Goal: Task Accomplishment & Management: Use online tool/utility

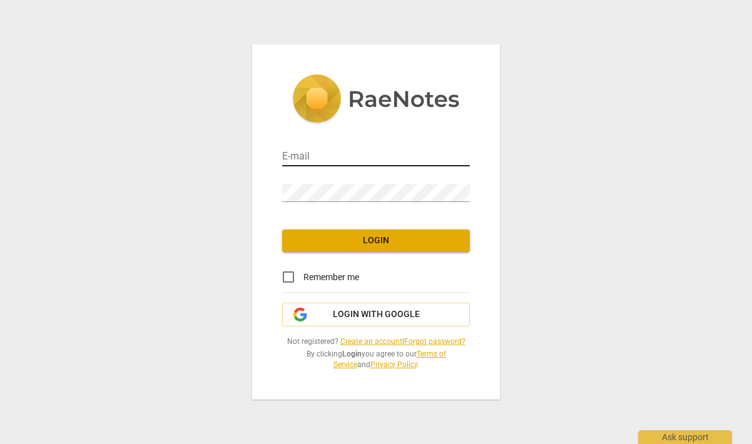
click at [301, 154] on input "email" at bounding box center [376, 157] width 188 height 18
type input "jab@cs.net"
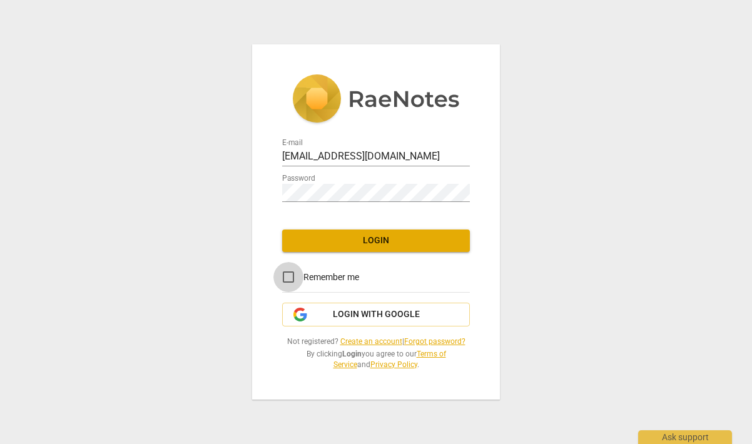
click at [290, 277] on input "Remember me" at bounding box center [288, 277] width 30 height 30
checkbox input "true"
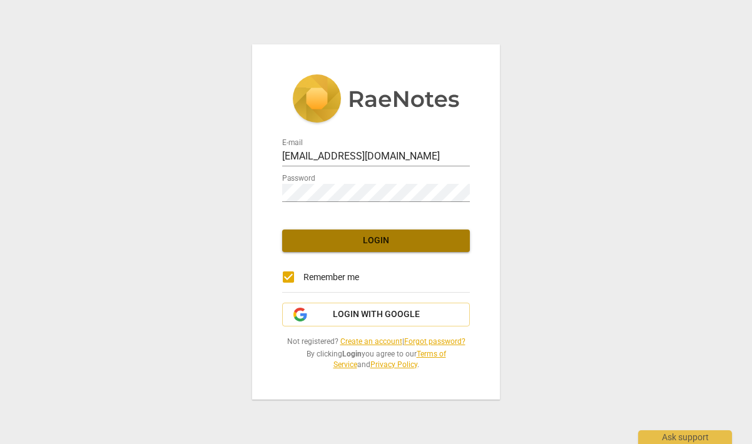
click at [344, 246] on span "Login" at bounding box center [376, 240] width 168 height 13
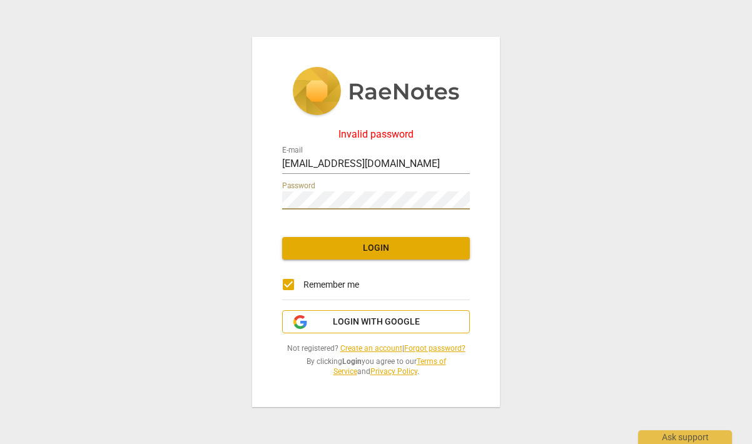
click at [391, 319] on span "Login with Google" at bounding box center [376, 322] width 87 height 13
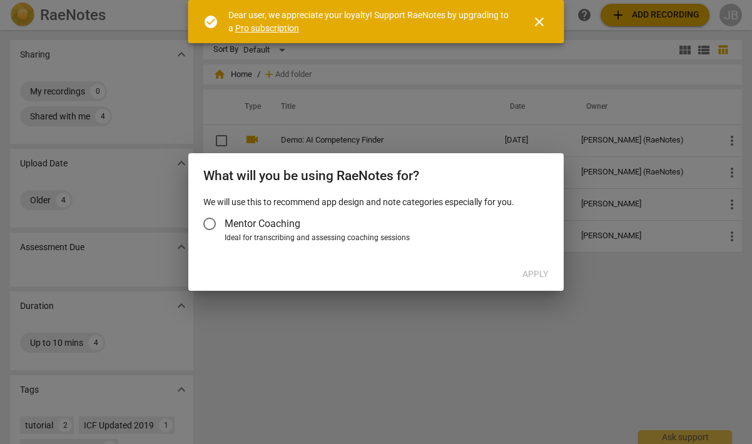
click at [287, 224] on span "Mentor Coaching" at bounding box center [262, 223] width 76 height 14
click at [224, 224] on input "Mentor Coaching" at bounding box center [209, 224] width 30 height 30
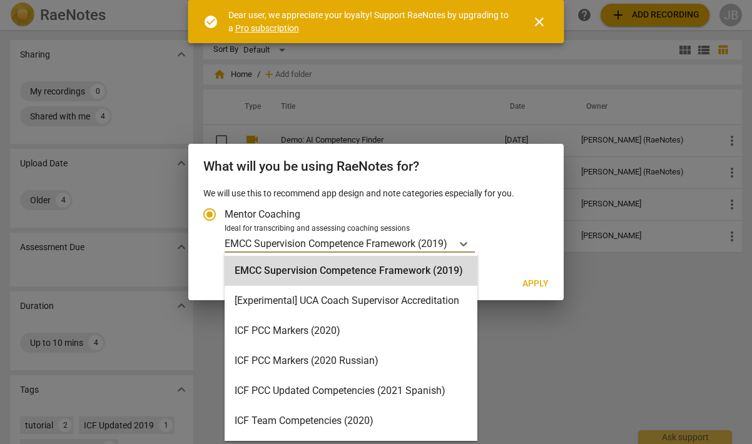
click at [296, 239] on p "EMCC Supervision Competence Framework (2019)" at bounding box center [335, 243] width 223 height 14
click at [0, 0] on input "Ideal for transcribing and assessing coaching sessions EMCC Supervision Compete…" at bounding box center [0, 0] width 0 height 0
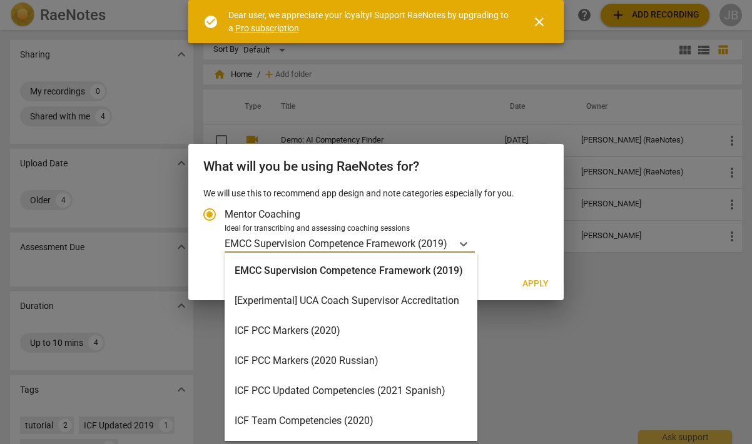
click at [379, 311] on div "[Experimental] UCA Coach Supervisor Accreditation" at bounding box center [350, 301] width 253 height 30
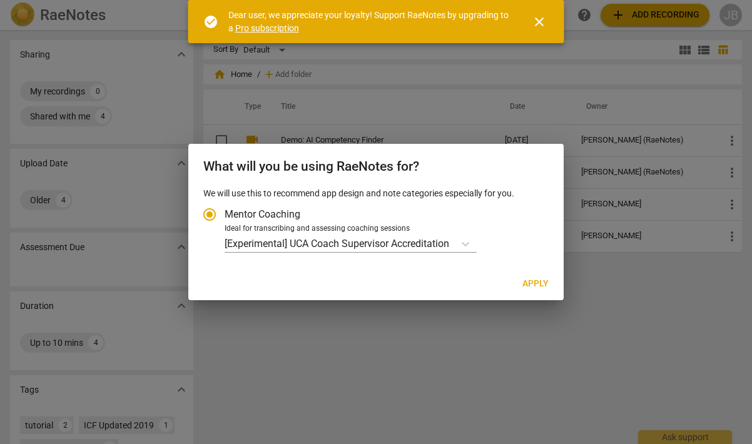
click at [368, 356] on div at bounding box center [376, 222] width 752 height 444
click at [368, 355] on div at bounding box center [376, 222] width 752 height 444
click at [372, 235] on div "[Experimental] UCA Coach Supervisor Accreditation" at bounding box center [338, 243] width 229 height 18
click at [0, 0] on input "Ideal for transcribing and assessing coaching sessions [Experimental] UCA Coach…" at bounding box center [0, 0] width 0 height 0
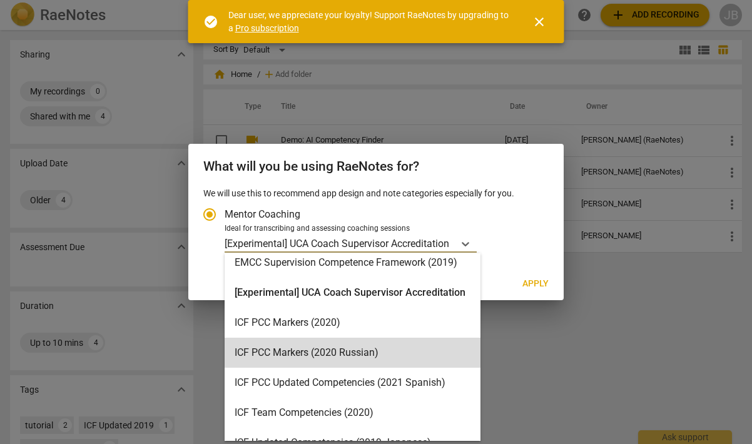
scroll to position [298, 0]
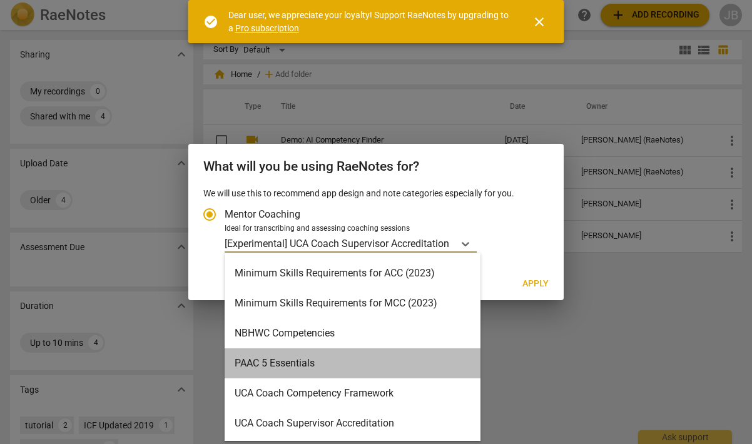
click at [364, 360] on div "PAAC 5 Essentials" at bounding box center [352, 363] width 256 height 30
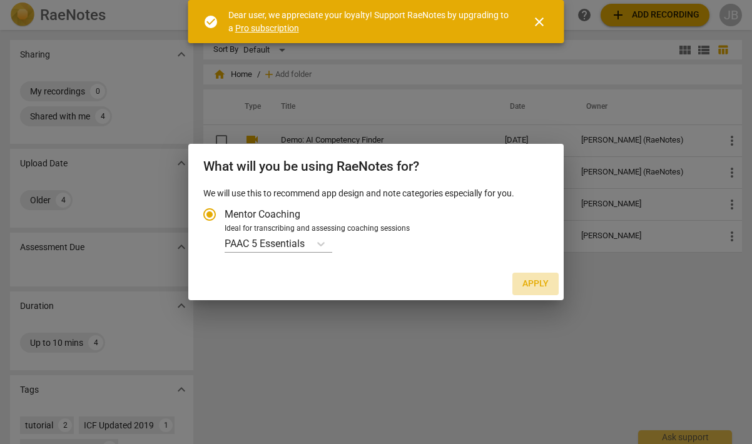
click at [546, 277] on button "Apply" at bounding box center [535, 284] width 46 height 23
radio input "false"
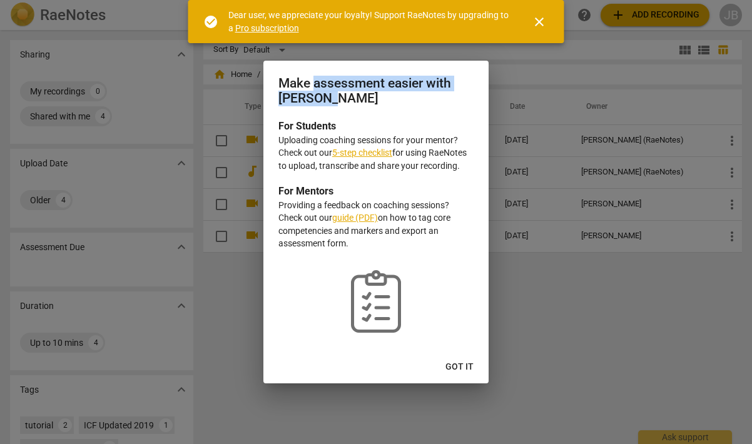
drag, startPoint x: 312, startPoint y: 84, endPoint x: 331, endPoint y: 113, distance: 34.2
click at [331, 113] on div "Make assessment easier with [PERSON_NAME]" at bounding box center [375, 90] width 225 height 58
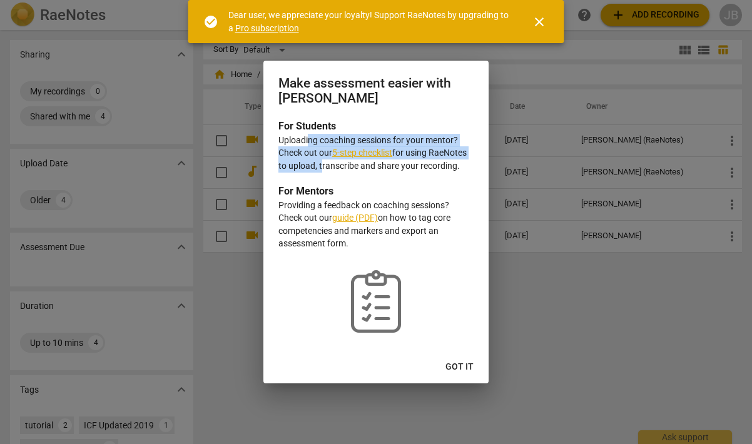
drag, startPoint x: 308, startPoint y: 141, endPoint x: 318, endPoint y: 169, distance: 29.9
click at [318, 169] on p "Uploading coaching sessions for your mentor? Check out our 5-step checklist for…" at bounding box center [375, 153] width 195 height 39
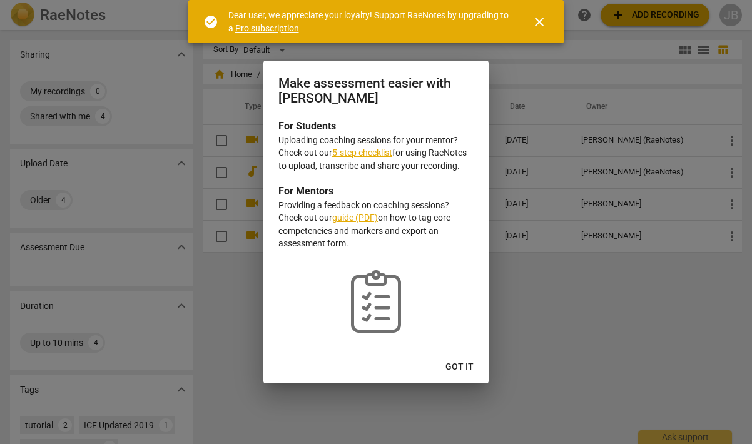
click at [463, 368] on span "Got it" at bounding box center [459, 367] width 28 height 13
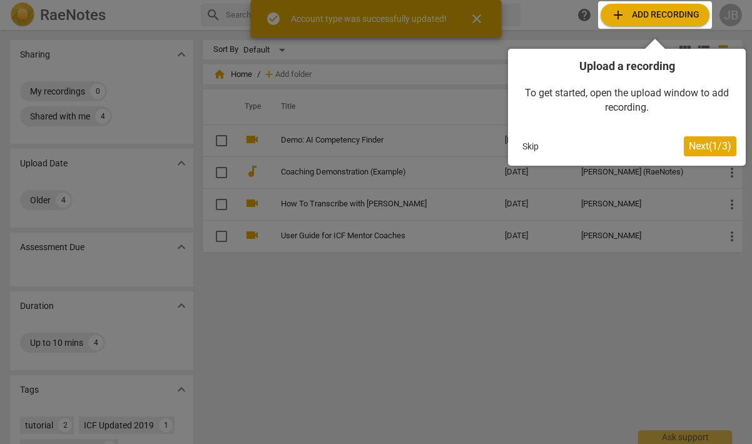
click at [708, 148] on span "Next ( 1 / 3 )" at bounding box center [709, 146] width 43 height 12
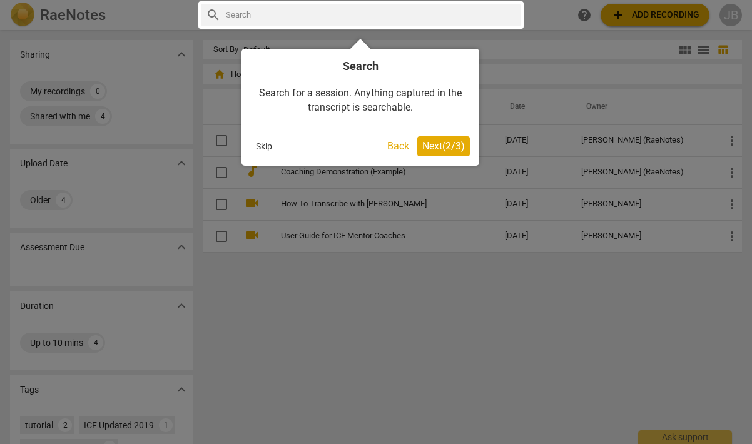
click at [450, 146] on span "Next ( 2 / 3 )" at bounding box center [443, 146] width 43 height 12
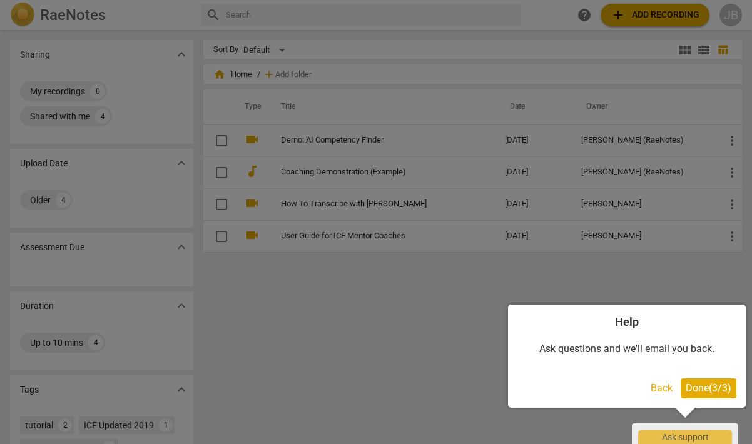
click at [702, 385] on span "Done ( 3 / 3 )" at bounding box center [708, 388] width 46 height 12
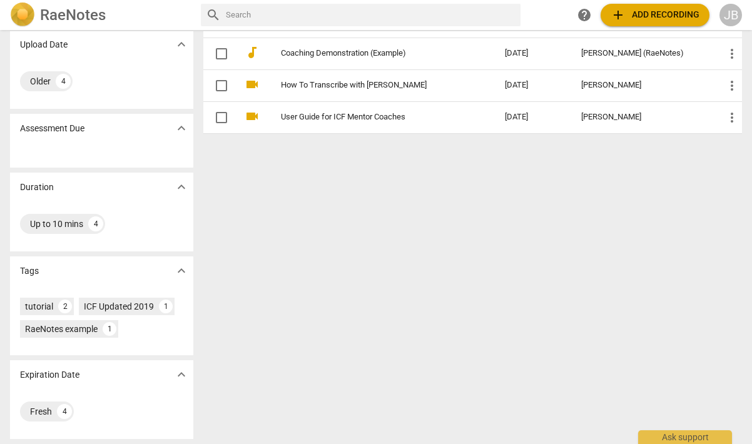
scroll to position [0, 0]
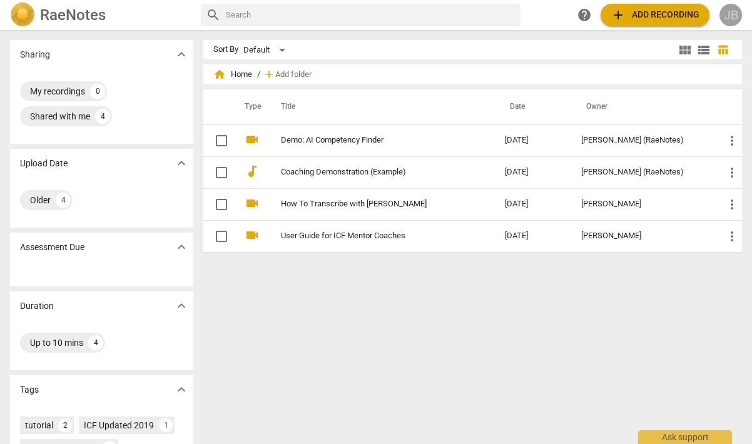
click at [733, 15] on div "JB" at bounding box center [730, 15] width 23 height 23
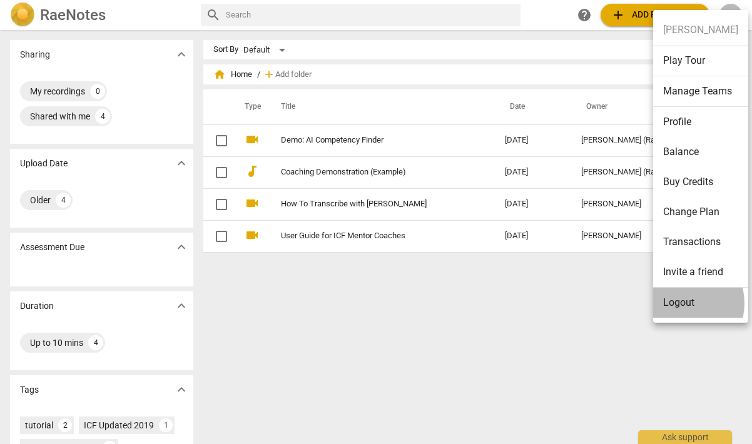
click at [680, 303] on li "Logout" at bounding box center [700, 303] width 95 height 30
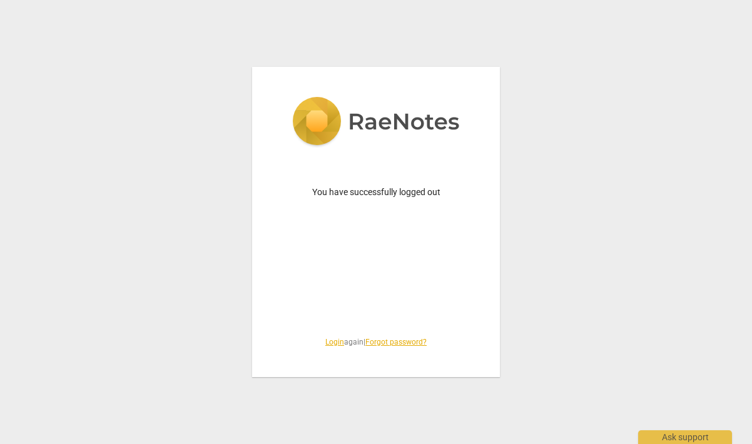
click at [328, 341] on link "Login" at bounding box center [334, 342] width 19 height 9
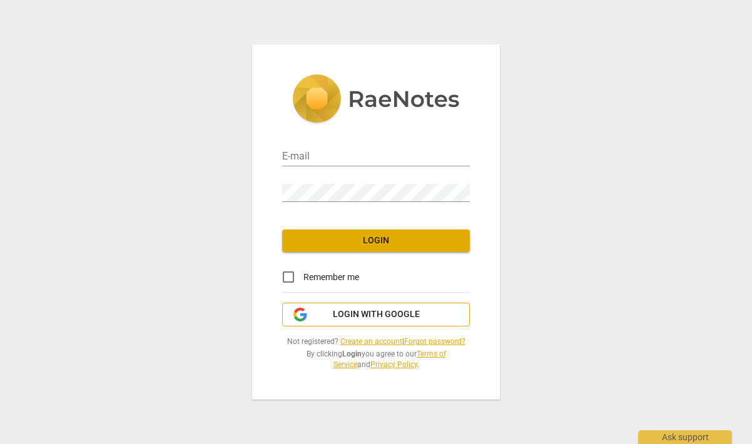
click at [368, 317] on span "Login with Google" at bounding box center [376, 314] width 87 height 13
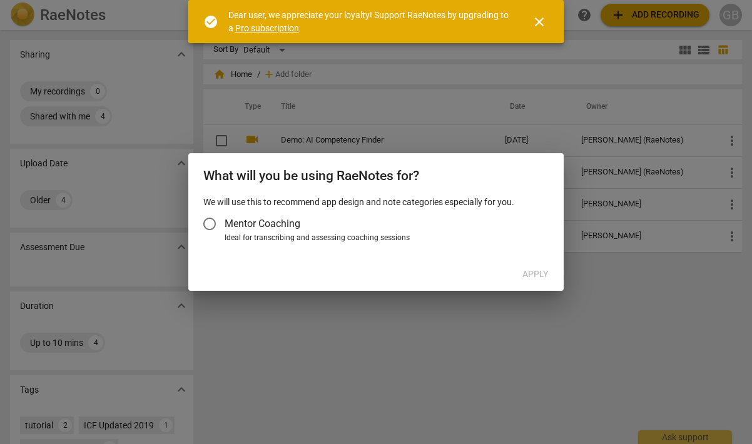
click at [271, 221] on span "Mentor Coaching" at bounding box center [262, 223] width 76 height 14
click at [224, 221] on input "Mentor Coaching" at bounding box center [209, 224] width 30 height 30
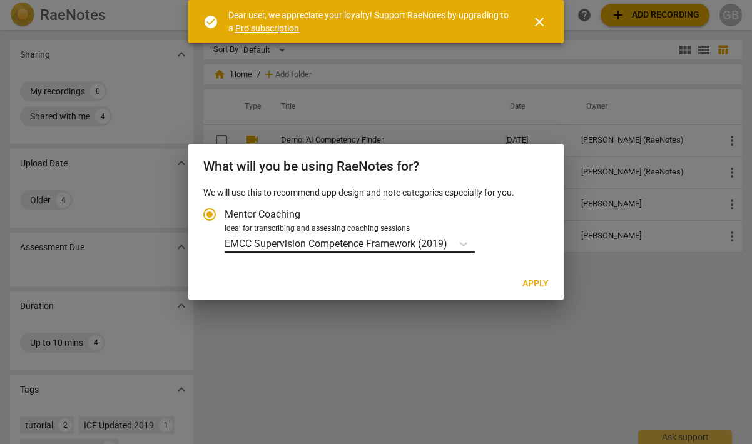
click at [293, 239] on p "EMCC Supervision Competence Framework (2019)" at bounding box center [335, 243] width 223 height 14
click at [0, 0] on input "Ideal for transcribing and assessing coaching sessions EMCC Supervision Compete…" at bounding box center [0, 0] width 0 height 0
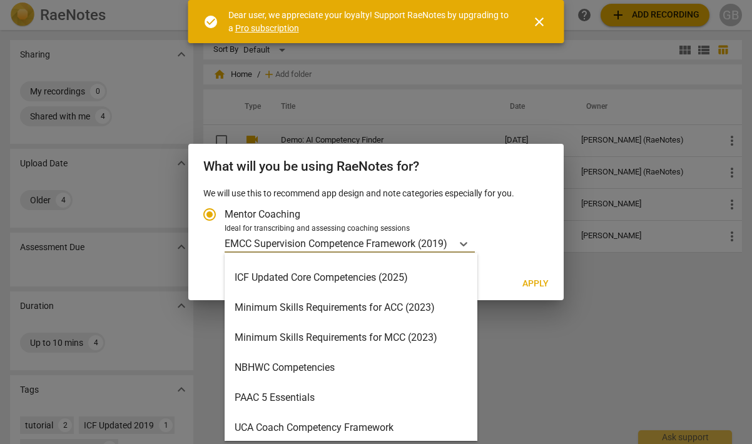
scroll to position [284, 0]
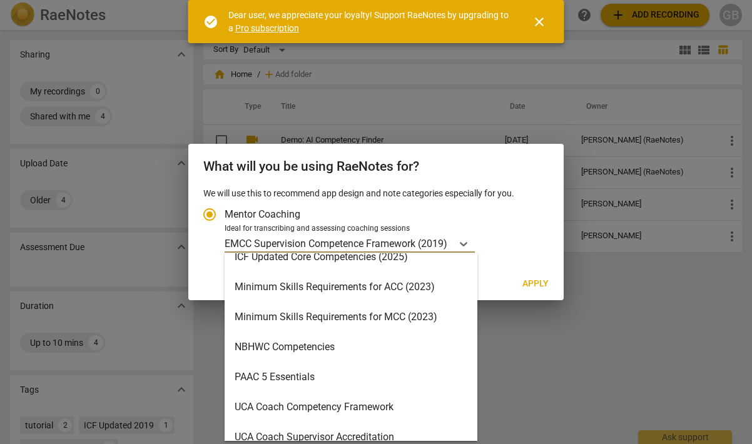
click at [381, 342] on div "NBHWC Competencies" at bounding box center [350, 347] width 253 height 30
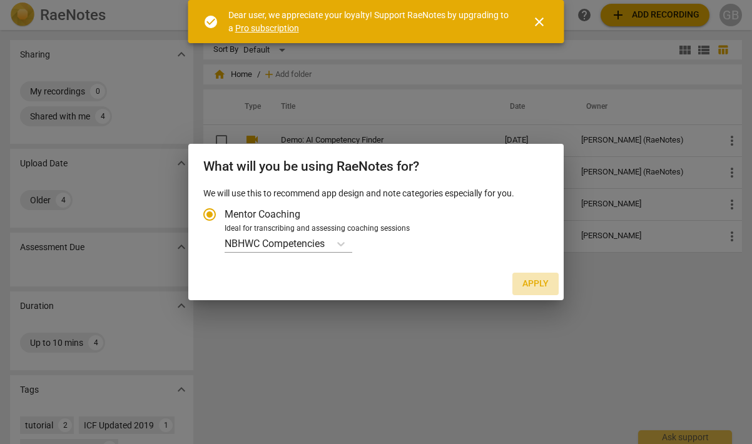
click at [536, 285] on span "Apply" at bounding box center [535, 284] width 26 height 13
radio input "false"
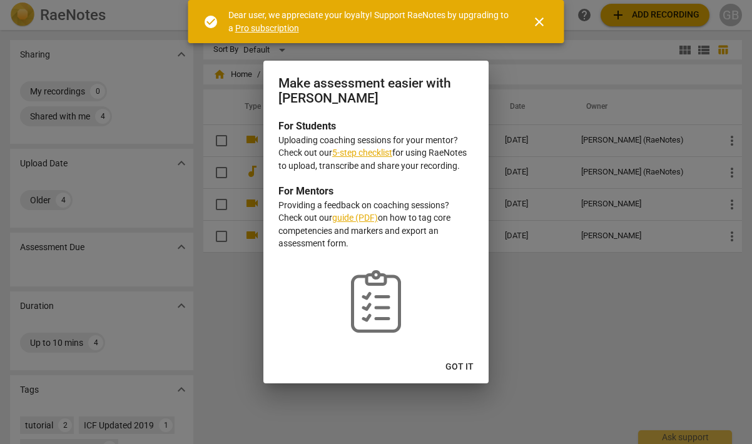
click at [466, 369] on span "Got it" at bounding box center [459, 367] width 28 height 13
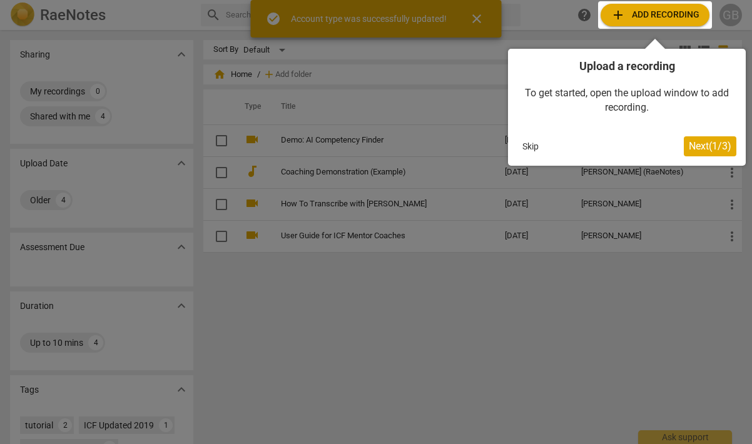
click at [696, 149] on span "Next ( 1 / 3 )" at bounding box center [709, 146] width 43 height 12
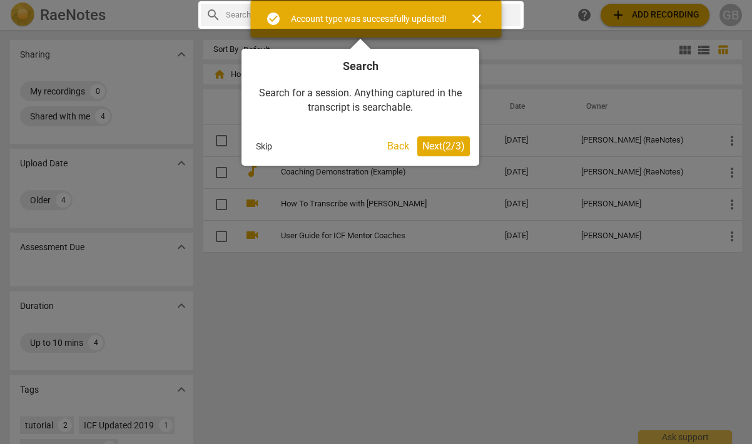
click at [453, 148] on span "Next ( 2 / 3 )" at bounding box center [443, 146] width 43 height 12
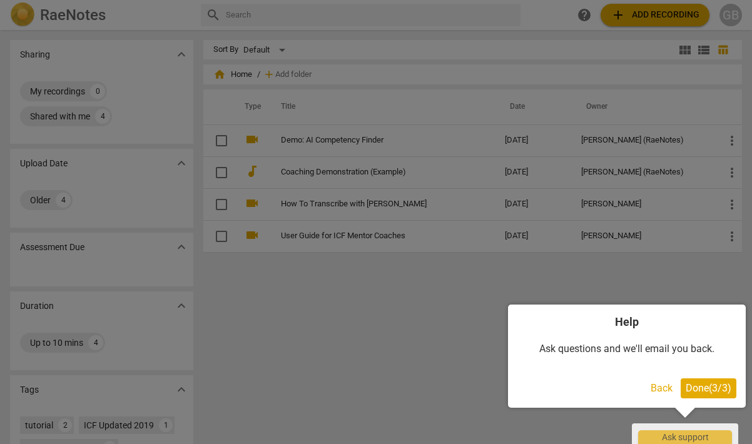
click at [697, 386] on span "Done ( 3 / 3 )" at bounding box center [708, 388] width 46 height 12
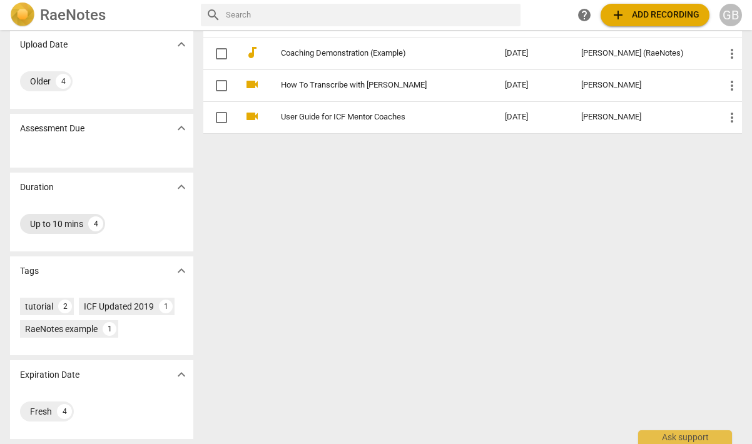
scroll to position [0, 0]
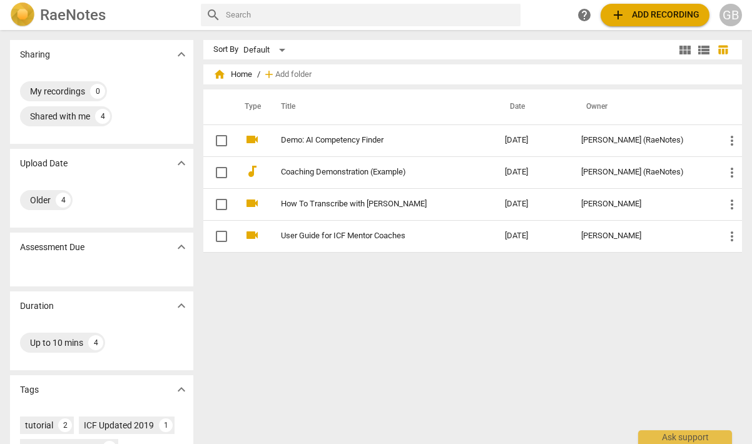
click at [645, 11] on span "add Add recording" at bounding box center [654, 15] width 89 height 15
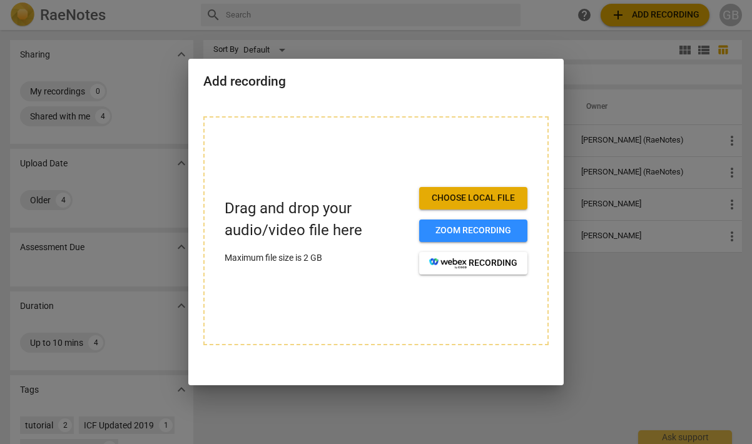
click at [489, 204] on span "Choose local file" at bounding box center [473, 198] width 88 height 13
click at [437, 205] on button "Choose local file" at bounding box center [473, 198] width 108 height 23
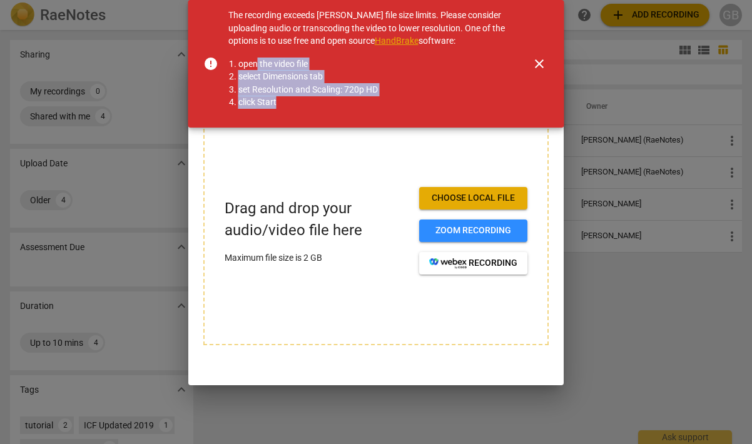
drag, startPoint x: 255, startPoint y: 66, endPoint x: 308, endPoint y: 100, distance: 63.3
click at [308, 100] on ol "open the video file select Dimensions tab set Resolution and Scaling: 720p HD c…" at bounding box center [368, 83] width 281 height 71
click at [543, 58] on span "close" at bounding box center [538, 63] width 15 height 15
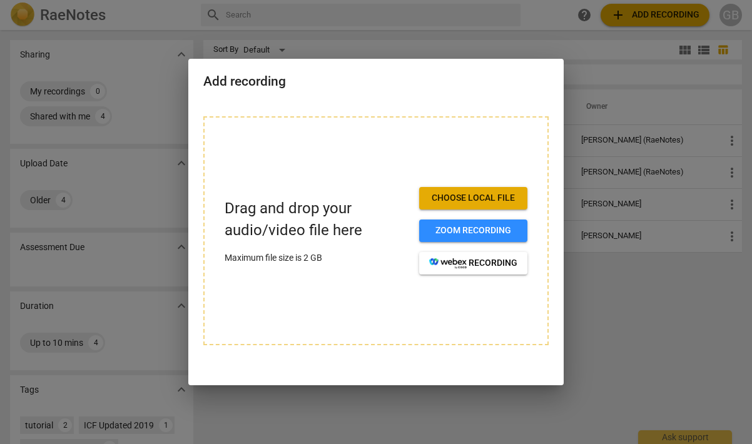
click at [615, 222] on div at bounding box center [376, 222] width 752 height 444
